Goal: Task Accomplishment & Management: Use online tool/utility

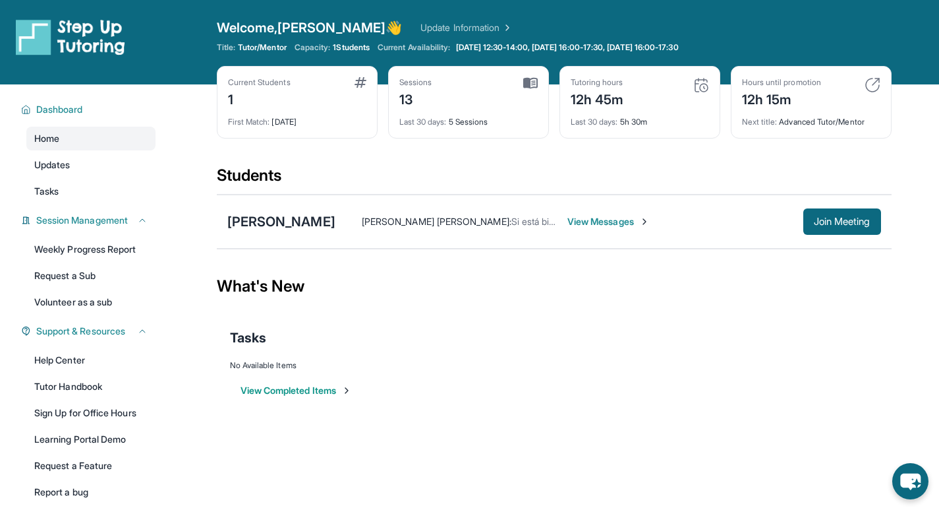
click at [753, 107] on div "12h 15m" at bounding box center [781, 98] width 79 height 21
click at [805, 95] on div "12h 15m" at bounding box center [781, 98] width 79 height 21
click at [867, 92] on img at bounding box center [873, 85] width 16 height 16
click at [873, 88] on img at bounding box center [873, 85] width 16 height 16
click at [875, 84] on img at bounding box center [873, 85] width 16 height 16
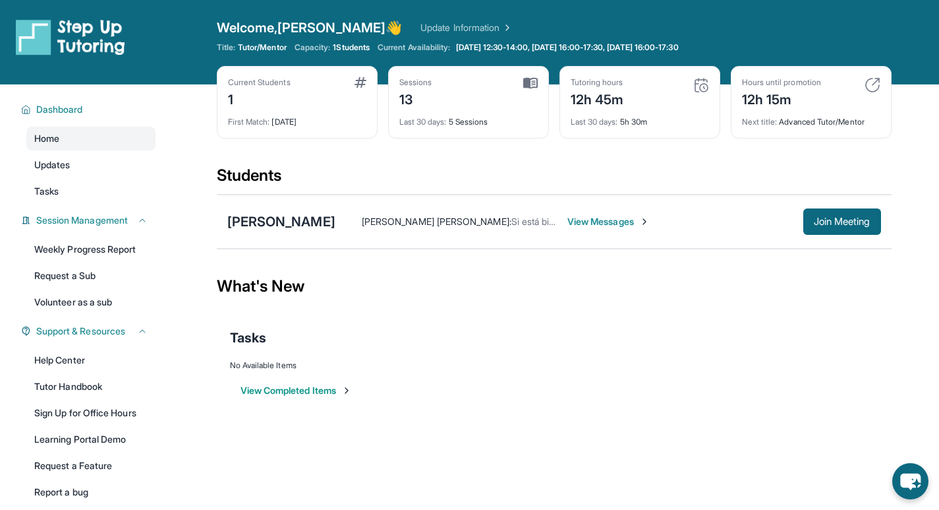
click at [877, 79] on img at bounding box center [873, 85] width 16 height 16
drag, startPoint x: 796, startPoint y: 92, endPoint x: 802, endPoint y: 115, distance: 23.0
click at [802, 115] on div "Hours until promotion 12h 15m Next title : Advanced Tutor/Mentor" at bounding box center [811, 102] width 161 height 73
click at [671, 85] on div "Tutoring hours 12h 45m" at bounding box center [640, 93] width 138 height 32
click at [789, 90] on div "12h 15m" at bounding box center [781, 98] width 79 height 21
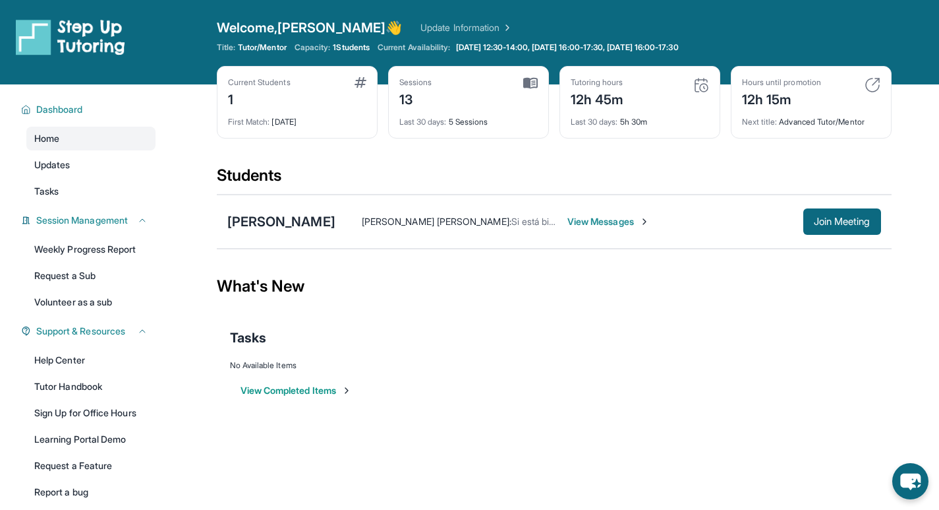
click at [490, 69] on div "Sessions 13 Last 30 days : 5 Sessions" at bounding box center [468, 102] width 161 height 73
click at [89, 140] on link "Home" at bounding box center [90, 139] width 129 height 24
click at [85, 117] on div "Dashboard" at bounding box center [84, 110] width 142 height 24
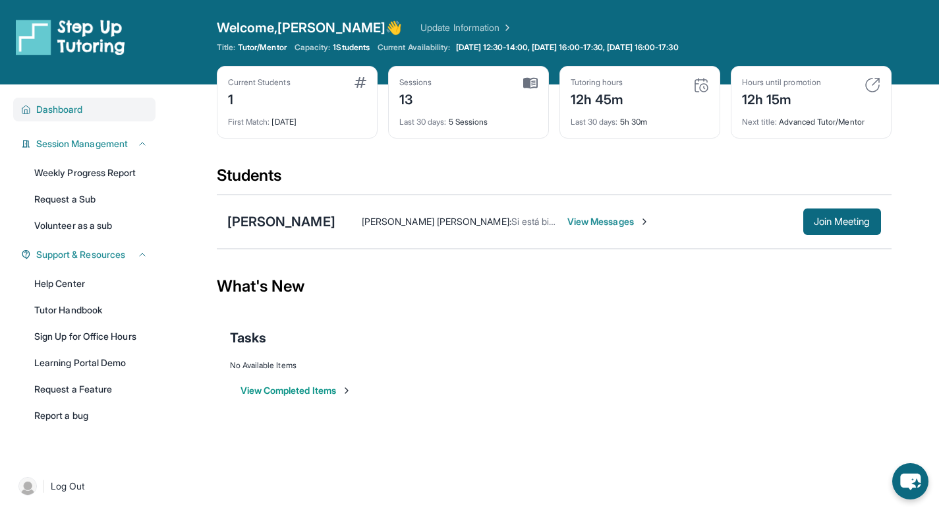
click at [90, 117] on div "Dashboard" at bounding box center [84, 110] width 142 height 24
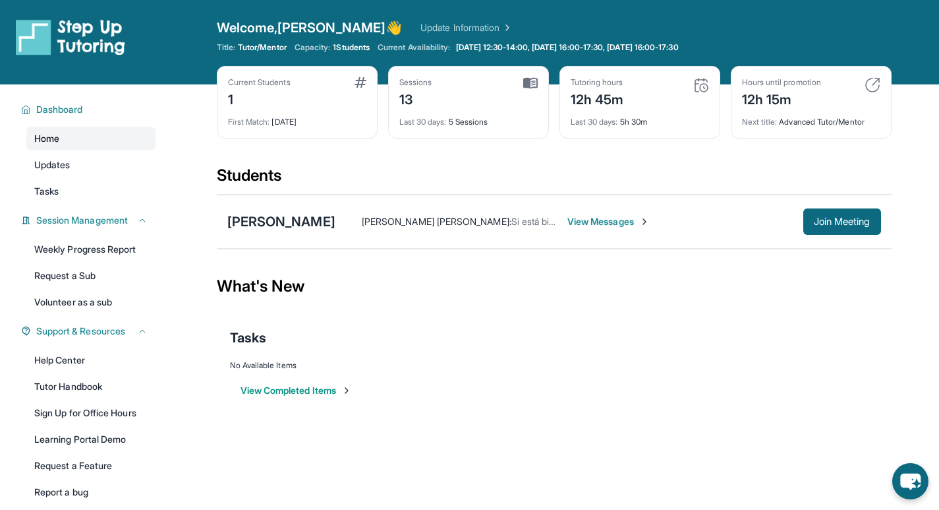
click at [91, 142] on link "Home" at bounding box center [90, 139] width 129 height 24
click at [75, 181] on link "Tasks" at bounding box center [90, 191] width 129 height 24
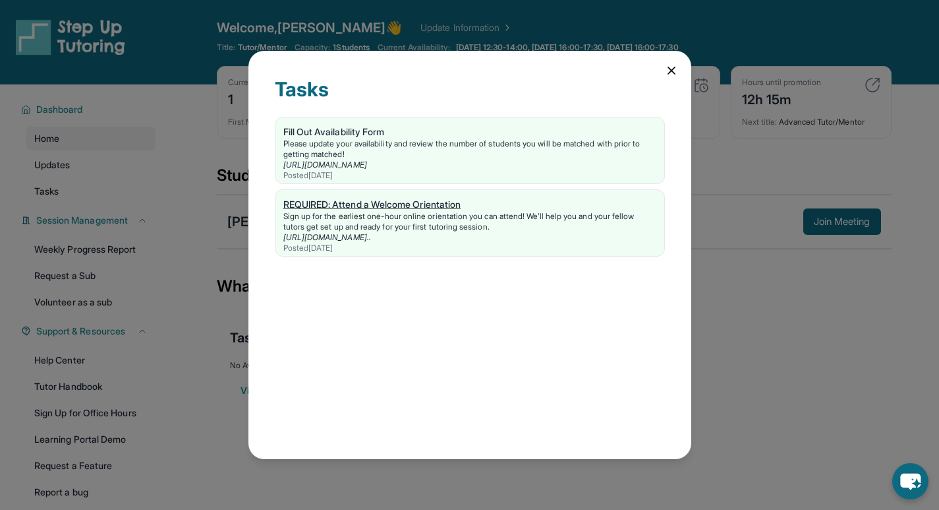
click at [393, 197] on link "REQUIRED: Attend a Welcome Orientation Sign up for the earliest one-hour online…" at bounding box center [470, 223] width 389 height 66
click at [669, 76] on icon at bounding box center [671, 70] width 13 height 13
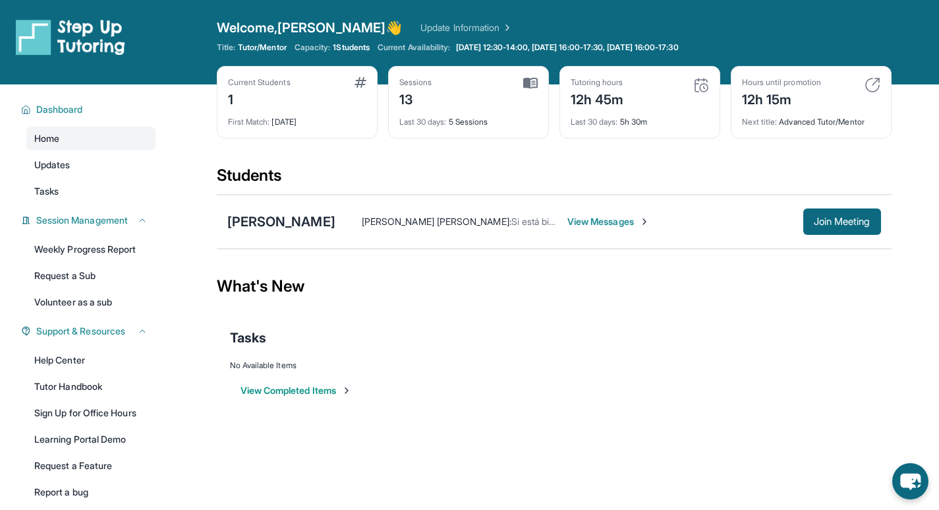
click at [766, 121] on span "Next title :" at bounding box center [760, 122] width 36 height 10
click at [780, 121] on div "Next title : Advanced Tutor/Mentor" at bounding box center [811, 118] width 138 height 18
click at [802, 128] on div "Hours until promotion 12h 15m Next title : Advanced Tutor/Mentor" at bounding box center [811, 102] width 161 height 73
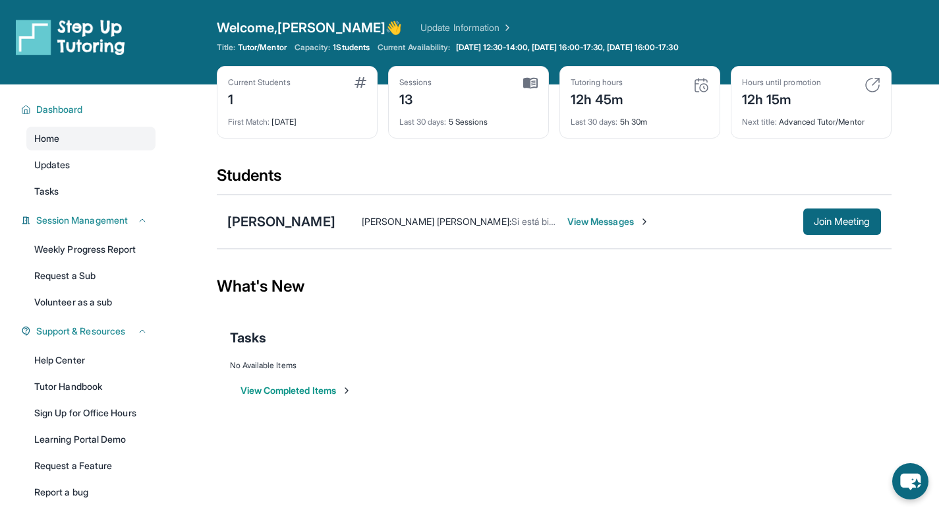
click at [802, 128] on div "Hours until promotion 12h 15m Next title : Advanced Tutor/Mentor" at bounding box center [811, 102] width 161 height 73
click at [823, 129] on div "Hours until promotion 12h 15m Next title : Advanced Tutor/Mentor" at bounding box center [811, 102] width 161 height 73
click at [836, 225] on span "Join Meeting" at bounding box center [842, 222] width 57 height 8
click at [109, 31] on img at bounding box center [70, 36] width 109 height 37
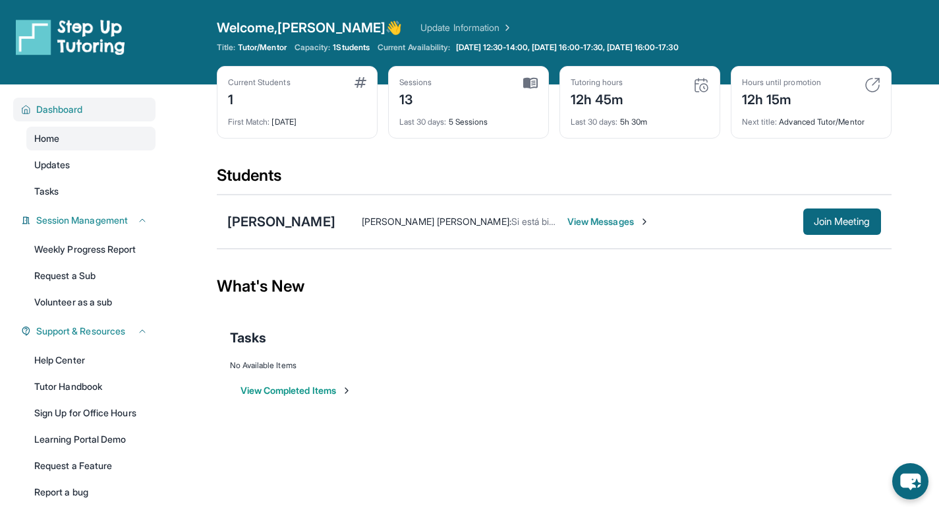
click at [98, 118] on div "Dashboard" at bounding box center [84, 110] width 142 height 24
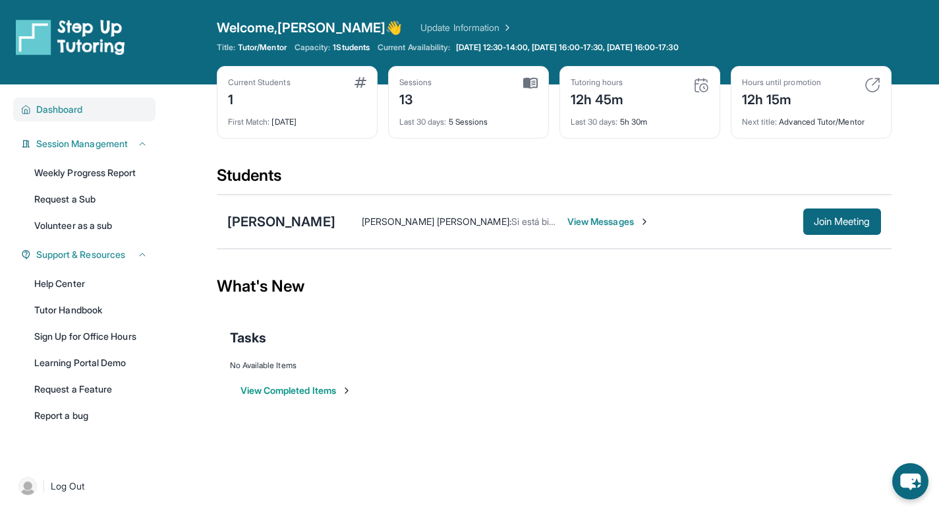
click at [94, 111] on button "Dashboard" at bounding box center [89, 109] width 117 height 13
